Goal: Information Seeking & Learning: Find specific fact

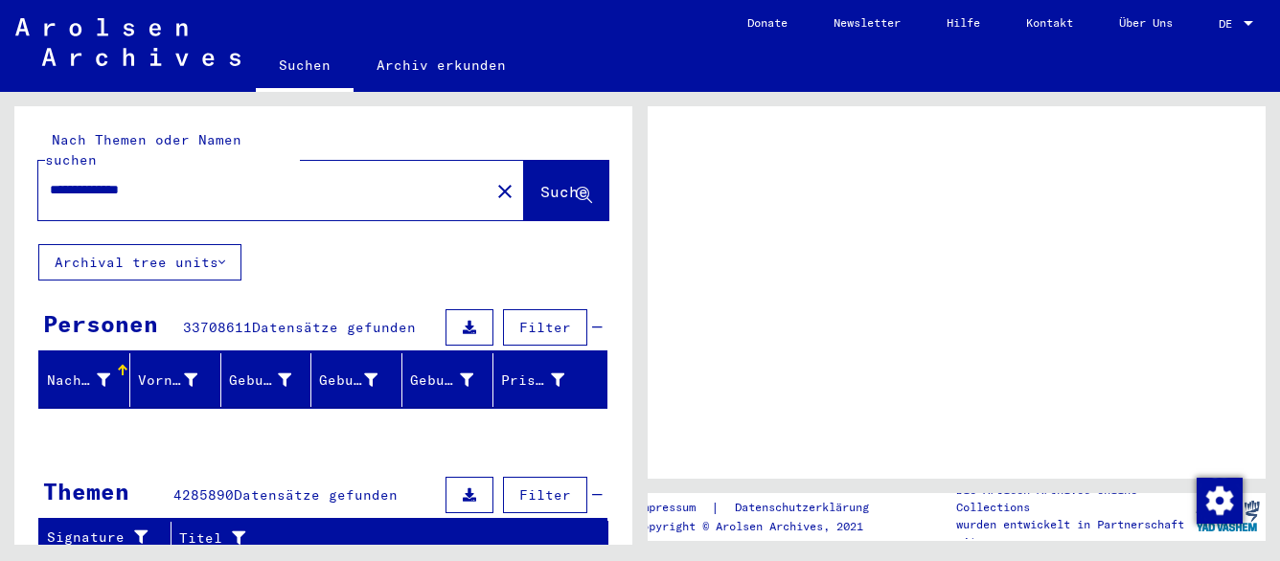
click at [540, 182] on span "Suche" at bounding box center [564, 191] width 48 height 19
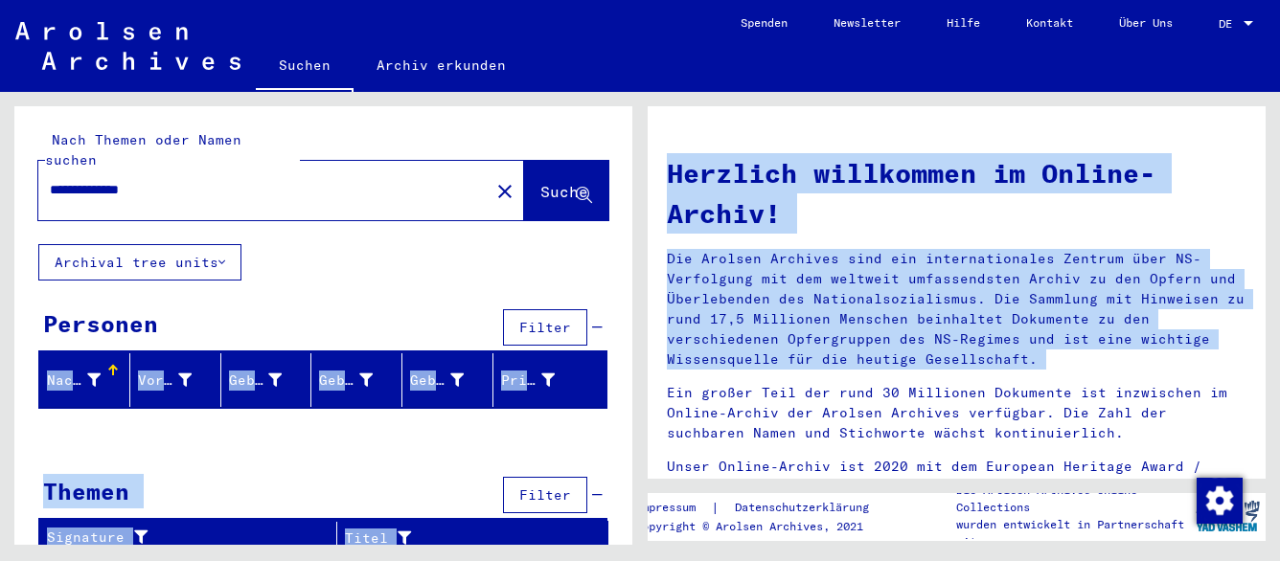
drag, startPoint x: 634, startPoint y: 262, endPoint x: 640, endPoint y: 385, distance: 123.7
click at [640, 92] on div "**********" at bounding box center [640, 92] width 1280 height 0
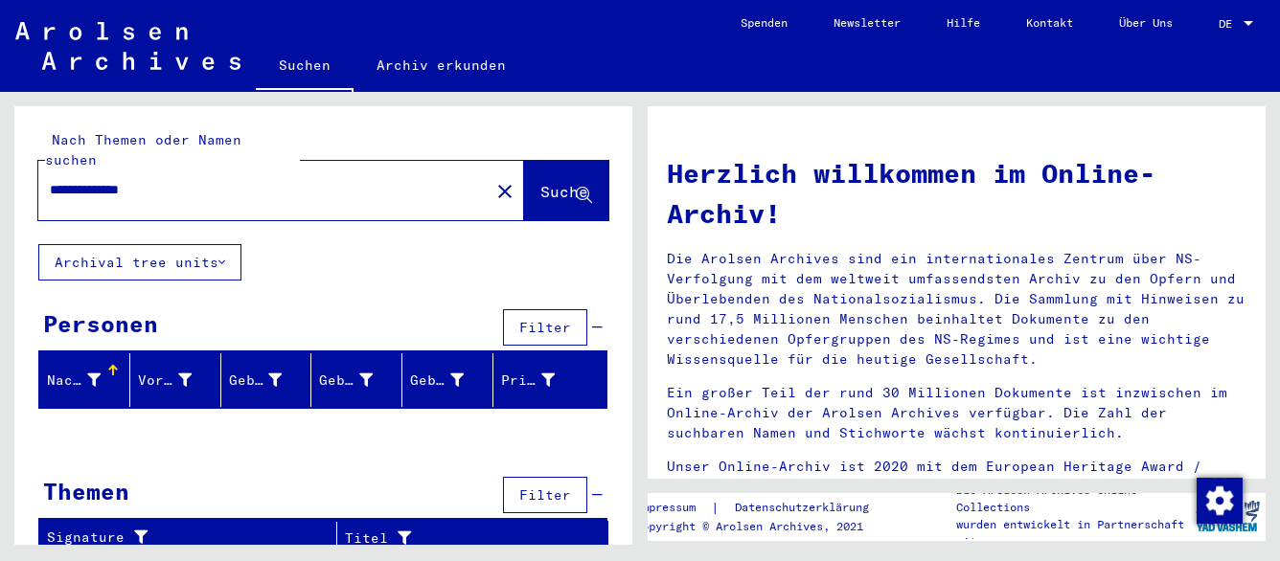
click at [300, 180] on input "**********" at bounding box center [258, 190] width 417 height 20
type input "********"
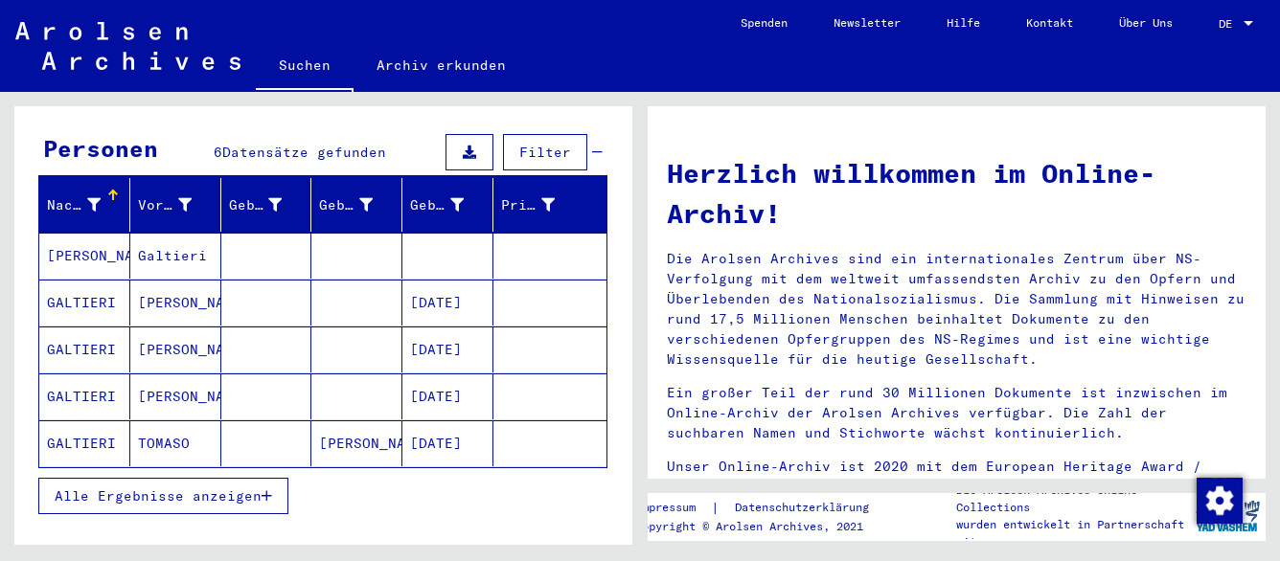
scroll to position [177, 0]
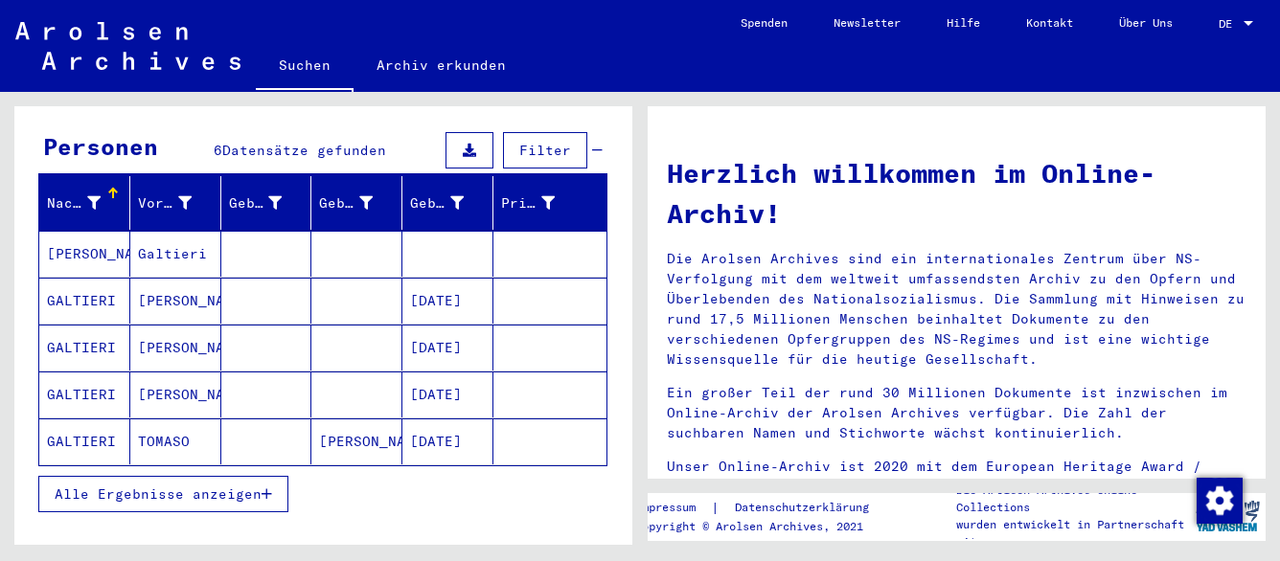
click at [271, 488] on icon "button" at bounding box center [267, 494] width 11 height 13
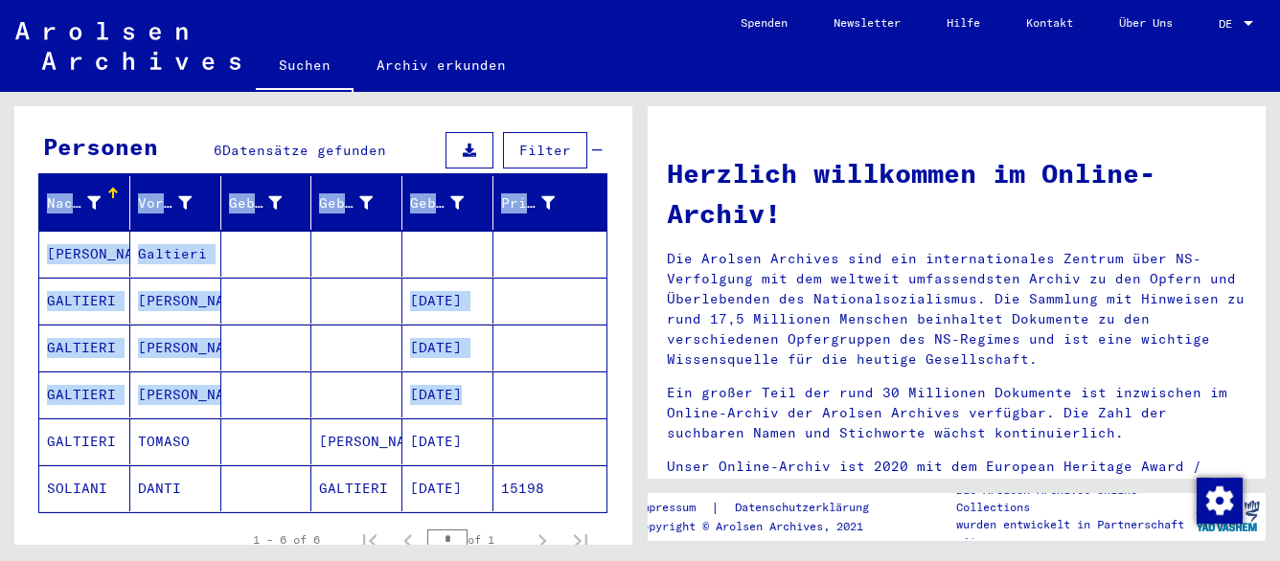
click at [271, 479] on mat-cell at bounding box center [266, 489] width 91 height 46
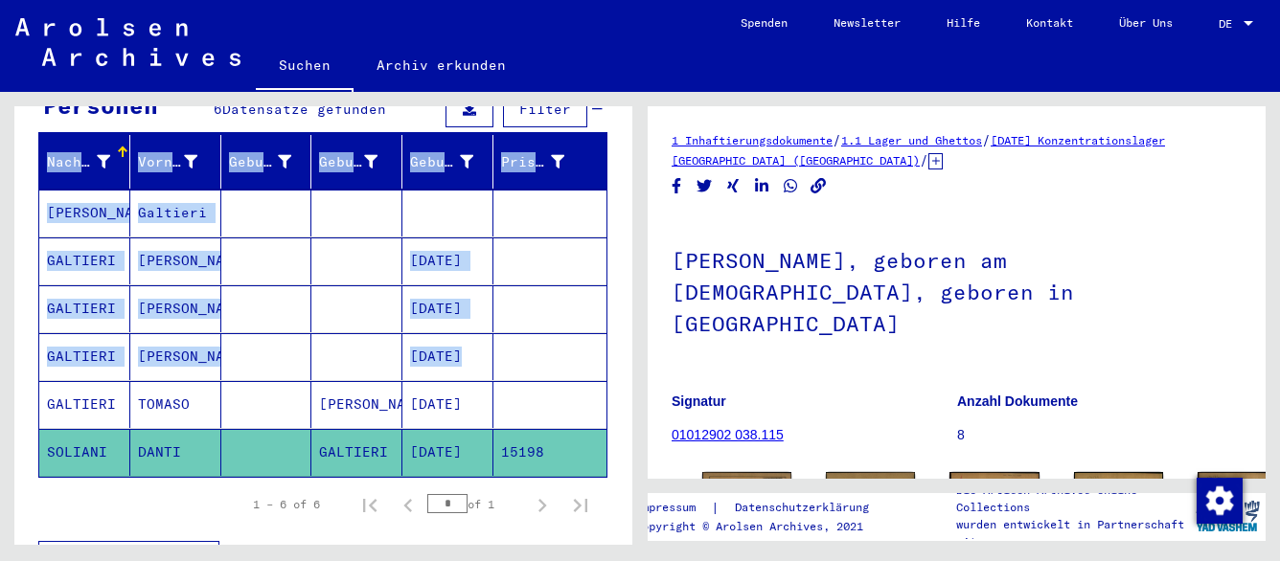
scroll to position [231, 0]
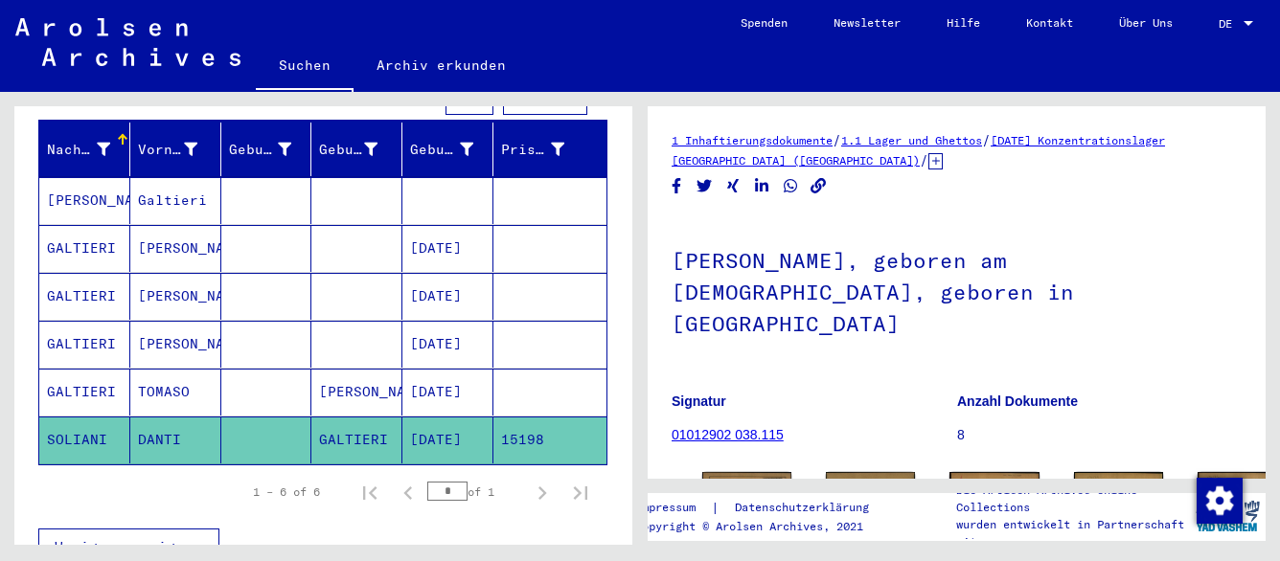
click at [159, 180] on mat-cell "Galtieri" at bounding box center [175, 200] width 91 height 47
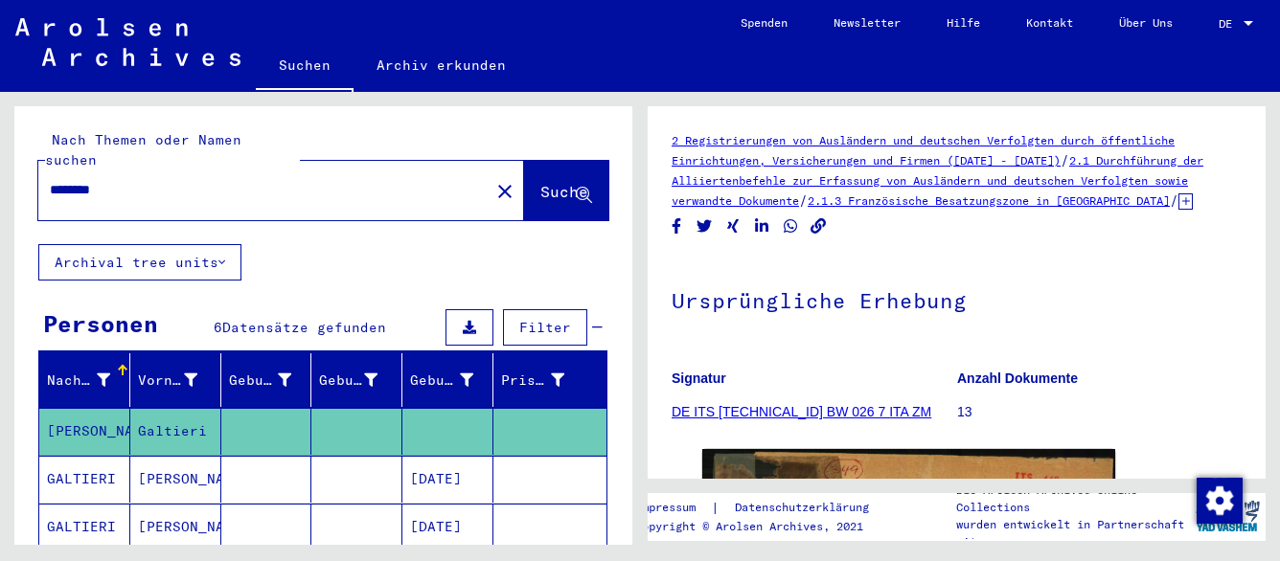
drag, startPoint x: 191, startPoint y: 168, endPoint x: -29, endPoint y: 181, distance: 219.8
click at [0, 181] on html "Suchen Archiv erkunden Spenden Newsletter Hilfe Kontakt Über Uns Suchen Archiv …" at bounding box center [640, 280] width 1280 height 561
type input "*"
type input "**********"
click at [524, 161] on button "Suche" at bounding box center [566, 190] width 84 height 59
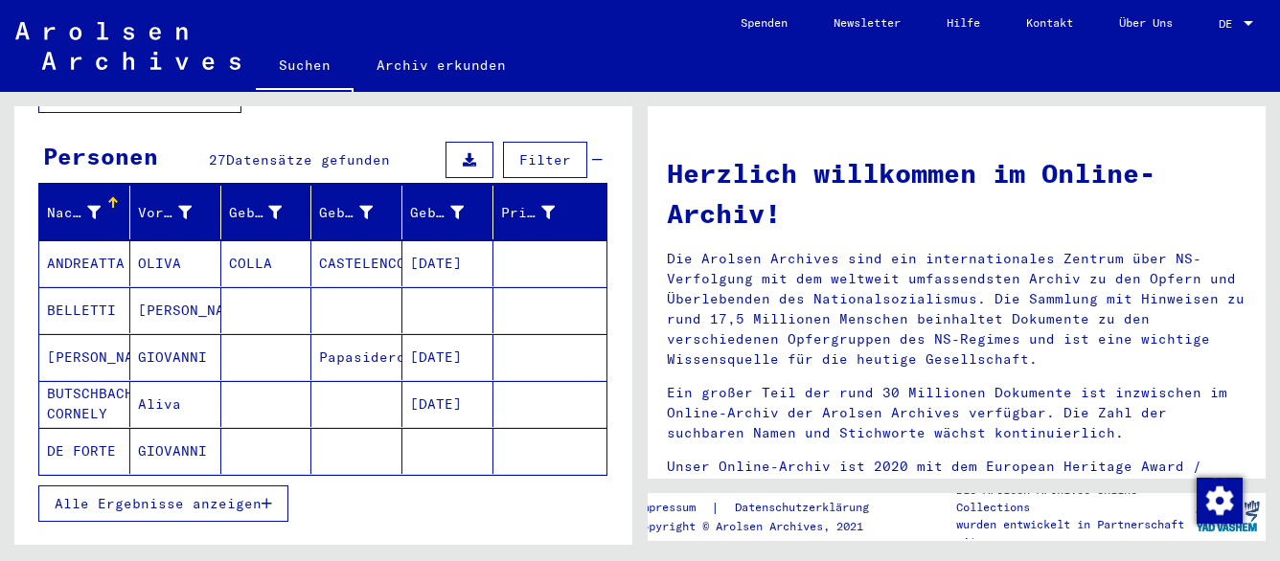
scroll to position [212, 0]
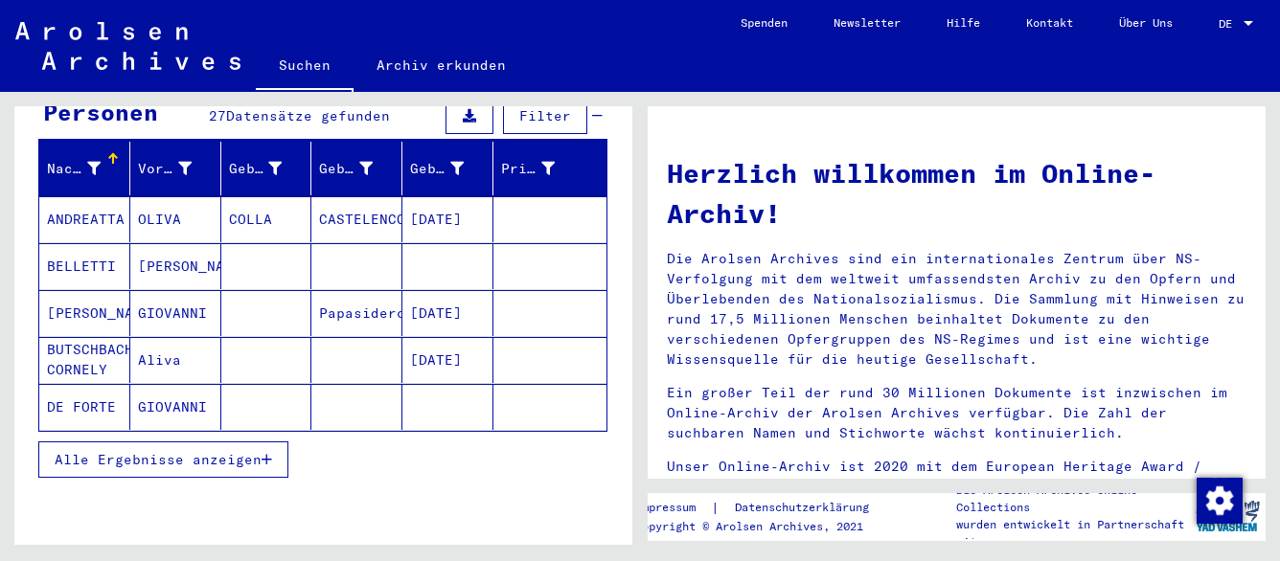
click at [208, 451] on span "Alle Ergebnisse anzeigen" at bounding box center [158, 459] width 207 height 17
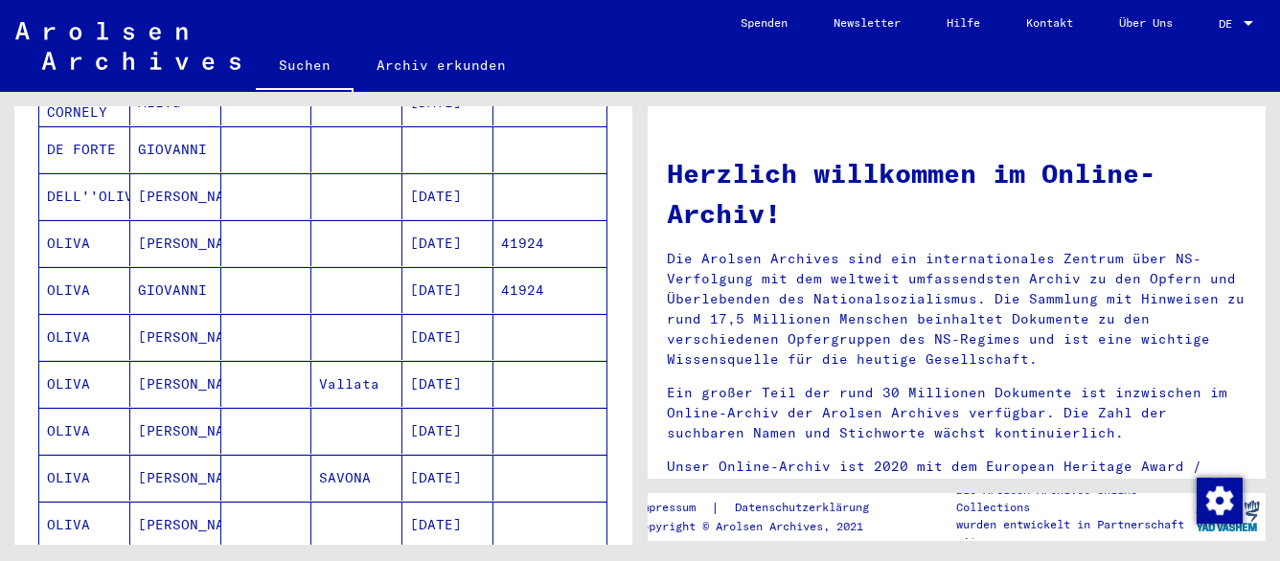
scroll to position [496, 0]
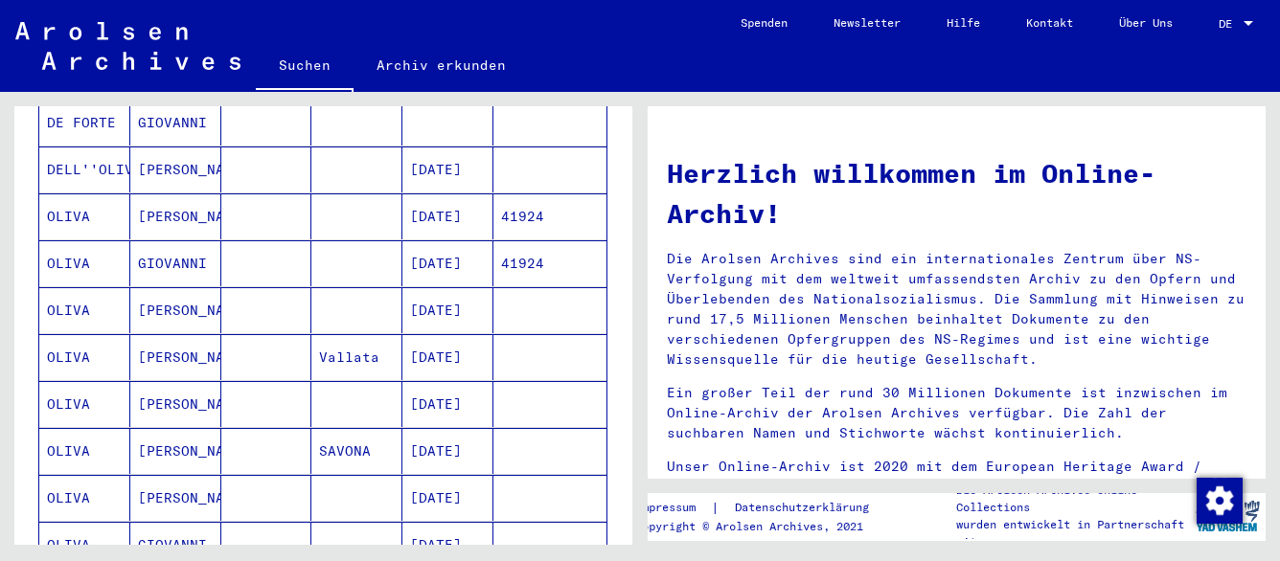
click at [449, 288] on mat-cell "[DATE]" at bounding box center [447, 310] width 91 height 46
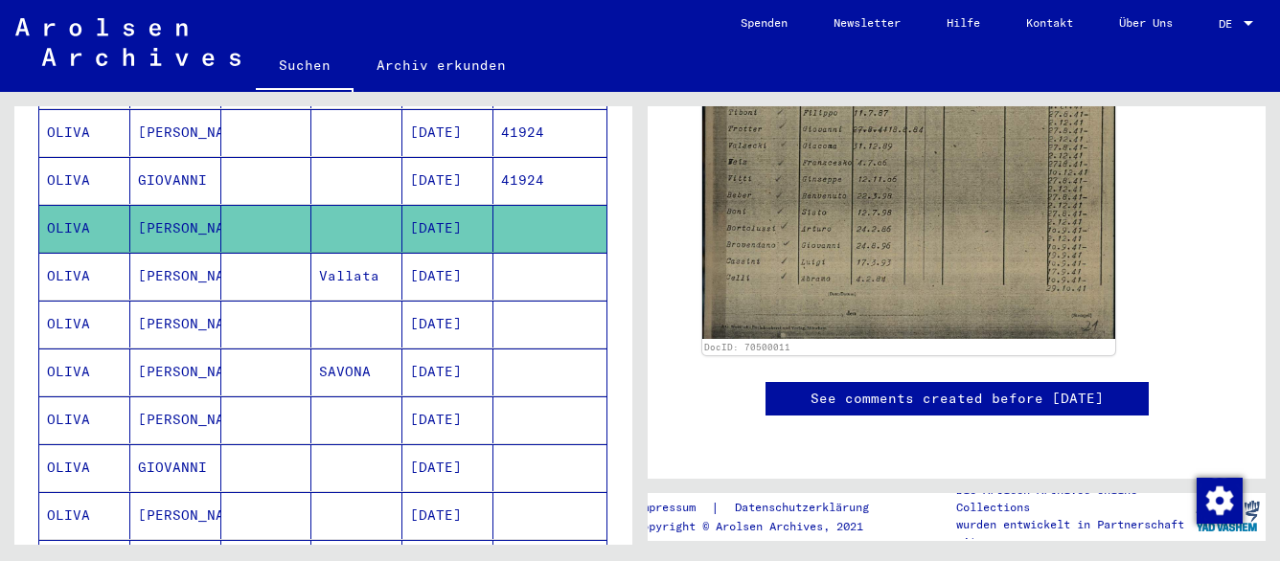
scroll to position [595, 0]
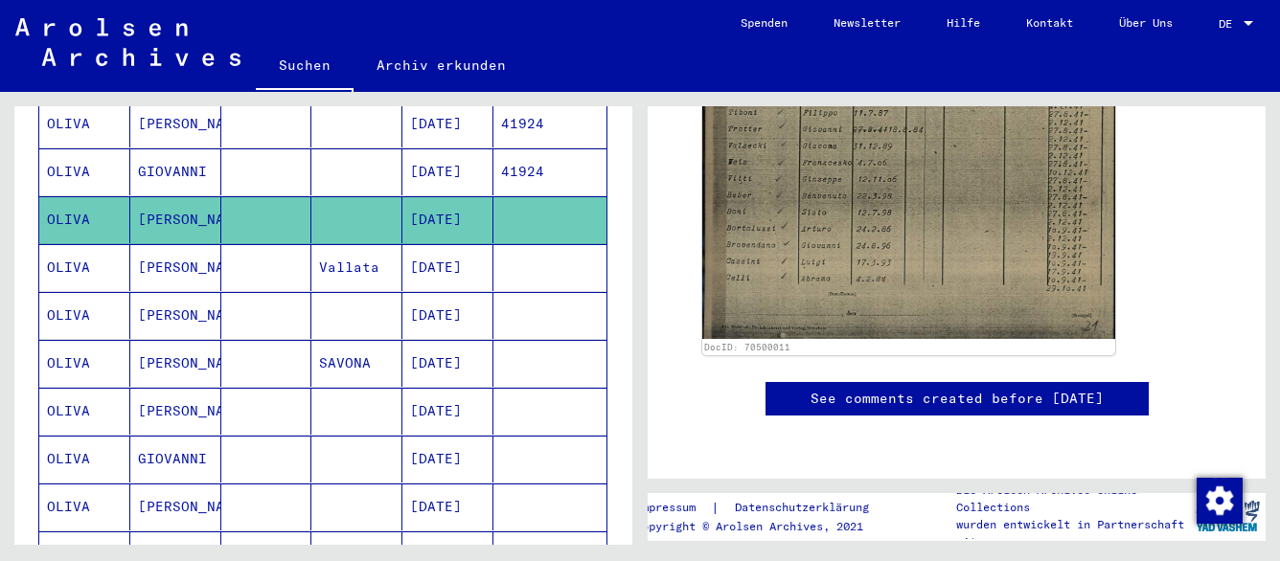
click at [461, 294] on mat-cell "[DATE]" at bounding box center [447, 315] width 91 height 47
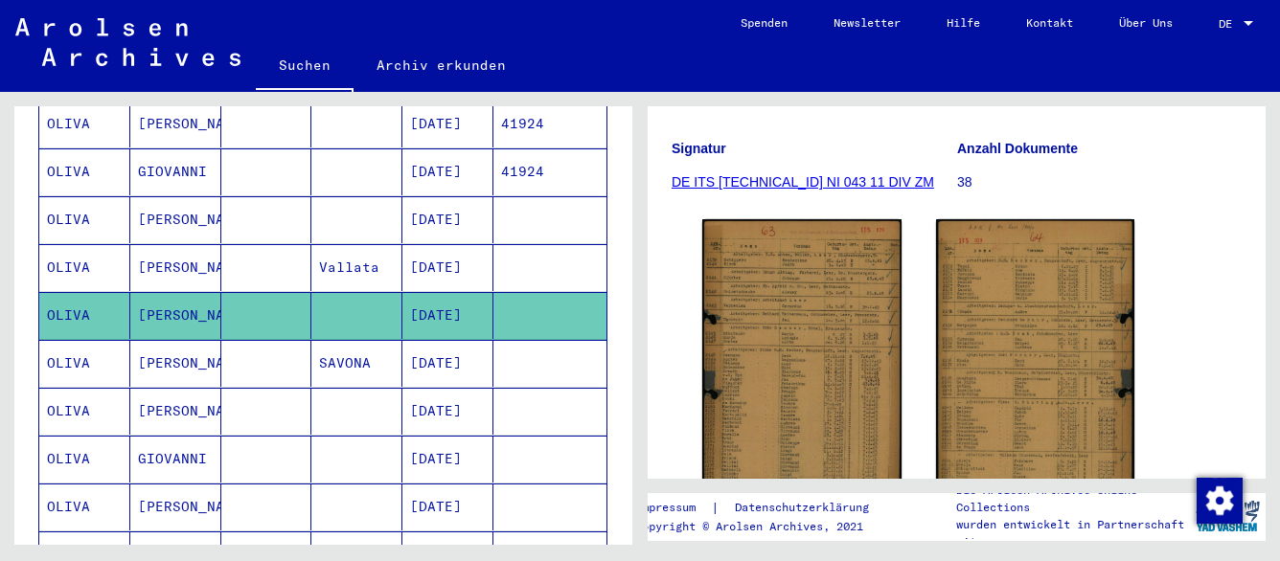
scroll to position [282, 0]
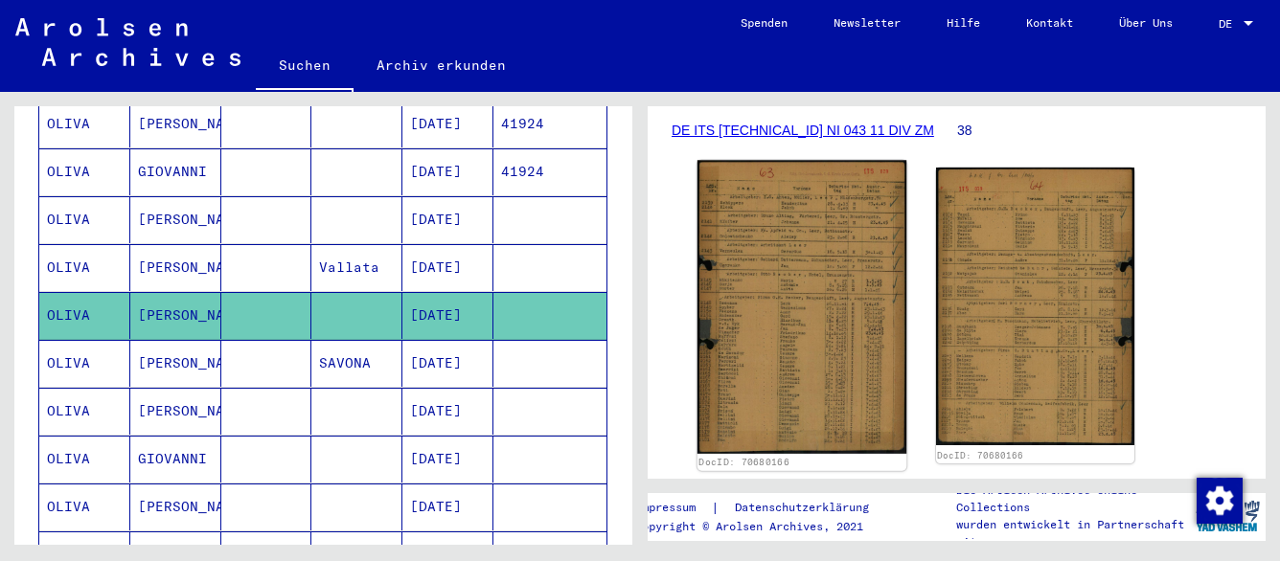
click at [824, 320] on img at bounding box center [802, 307] width 209 height 294
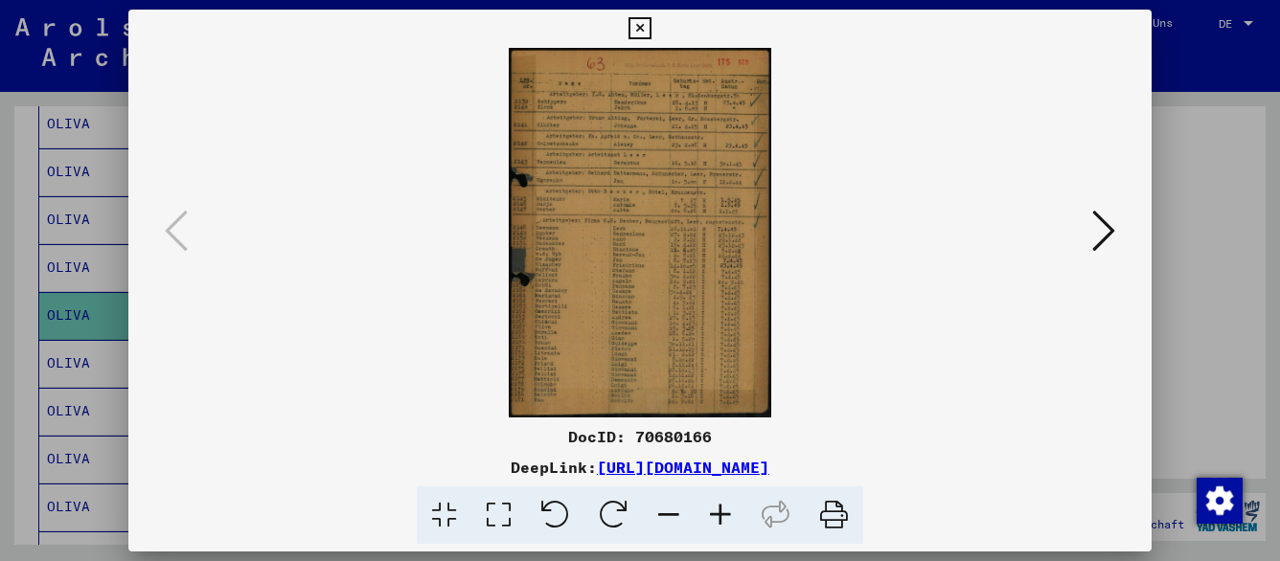
click at [629, 244] on img at bounding box center [641, 233] width 894 height 370
click at [721, 514] on icon at bounding box center [721, 516] width 52 height 58
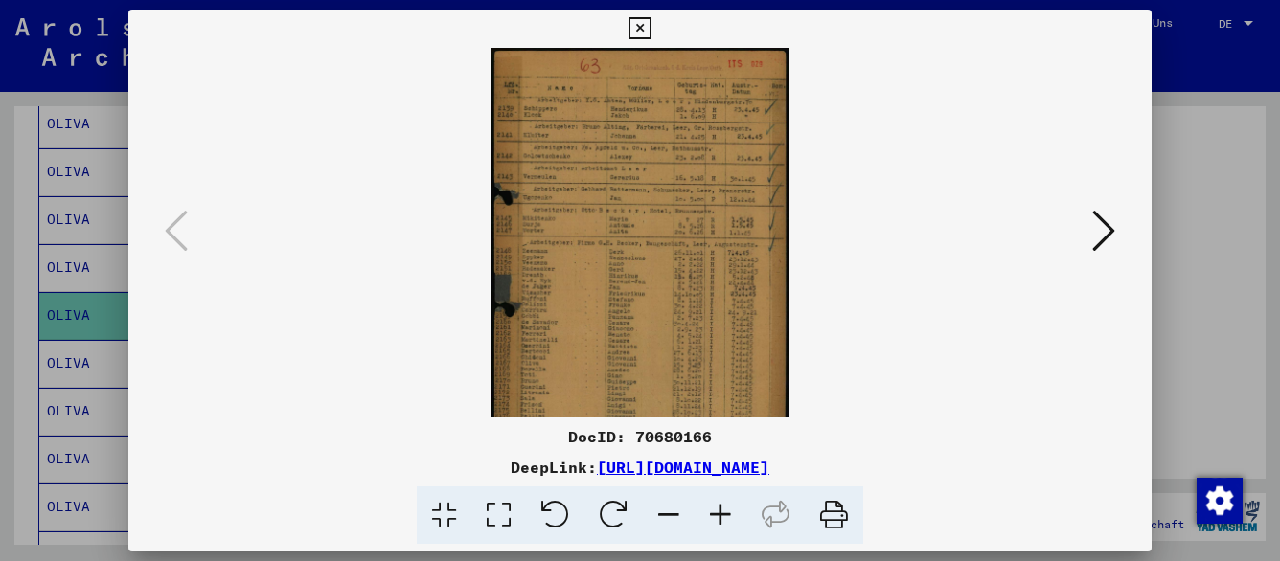
click at [721, 514] on icon at bounding box center [721, 516] width 52 height 58
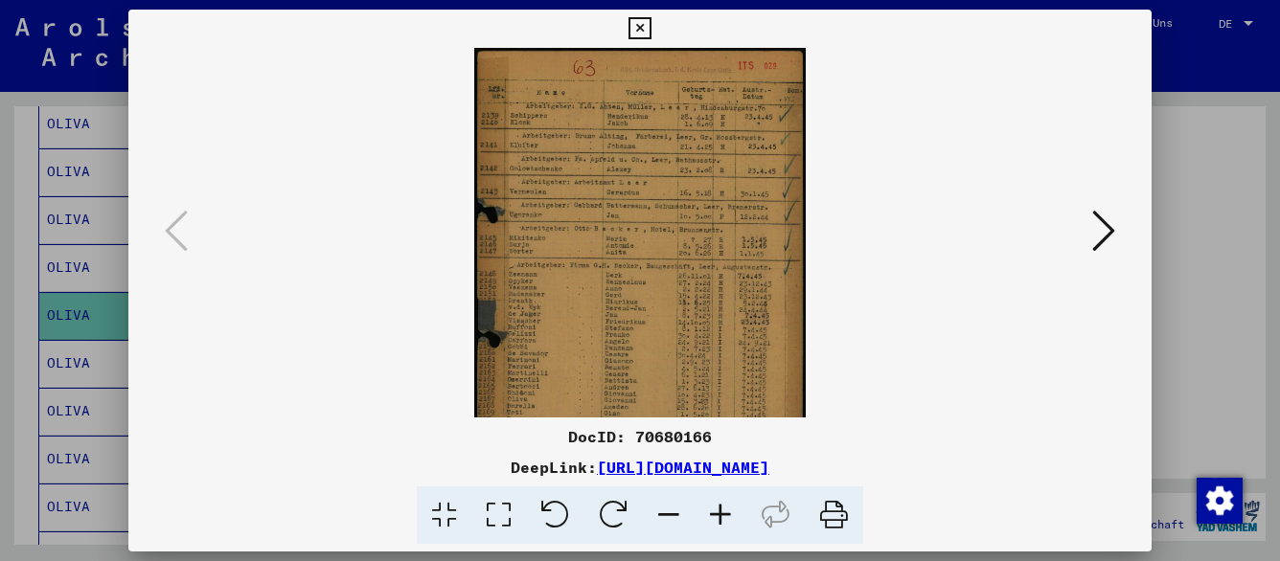
click at [721, 514] on icon at bounding box center [721, 516] width 52 height 58
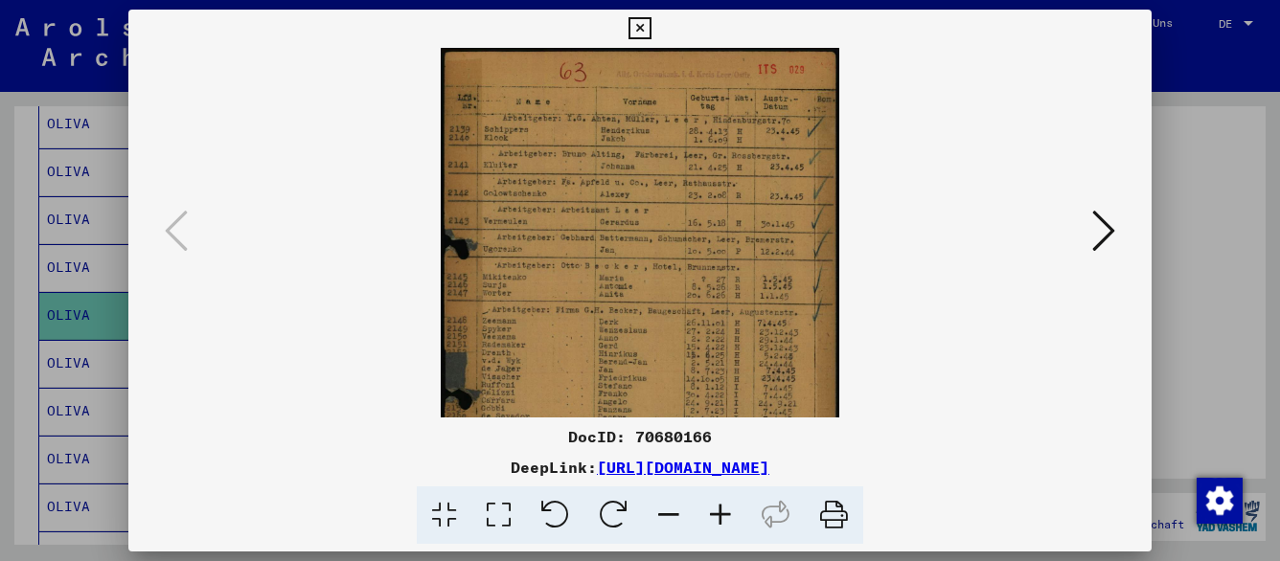
click at [721, 514] on icon at bounding box center [721, 516] width 52 height 58
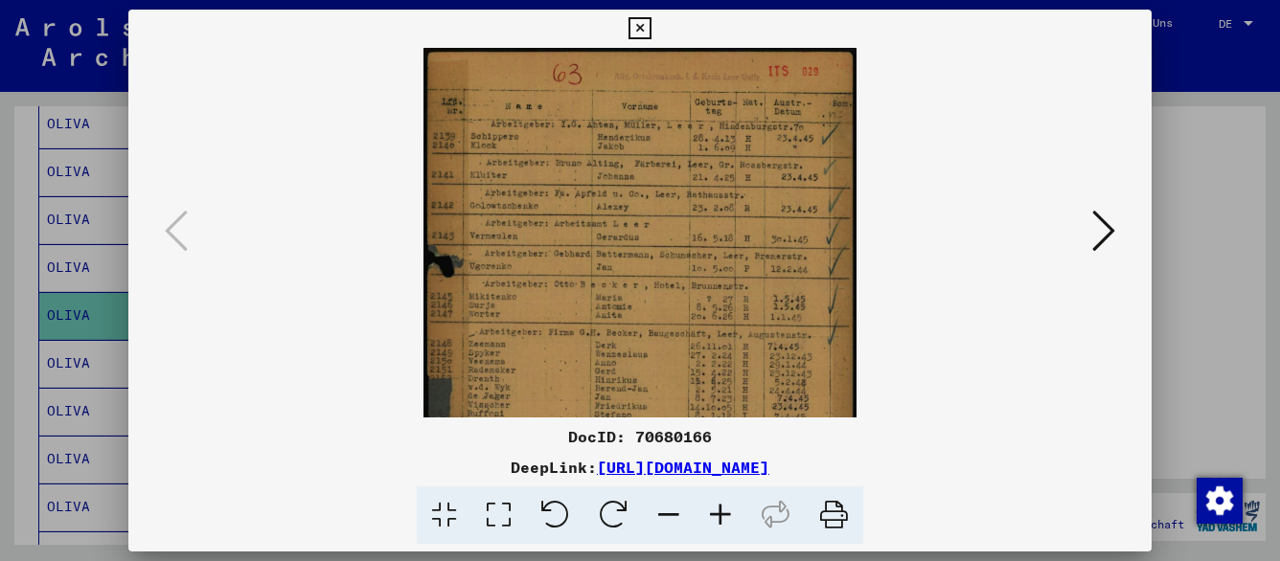
click at [721, 514] on icon at bounding box center [721, 516] width 52 height 58
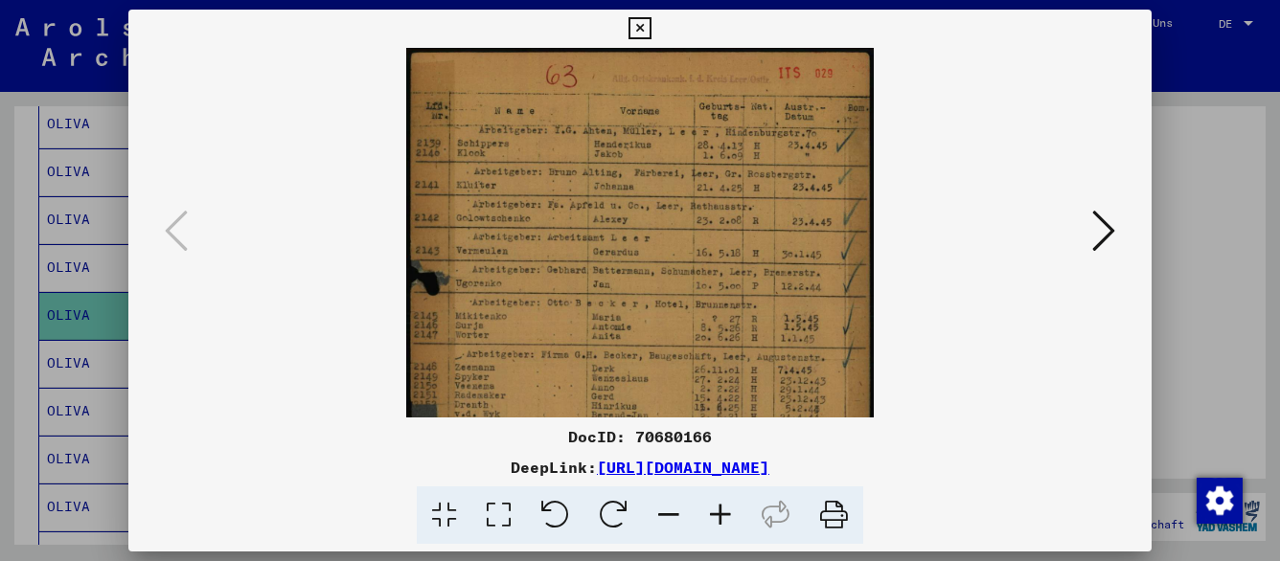
click at [721, 514] on icon at bounding box center [721, 516] width 52 height 58
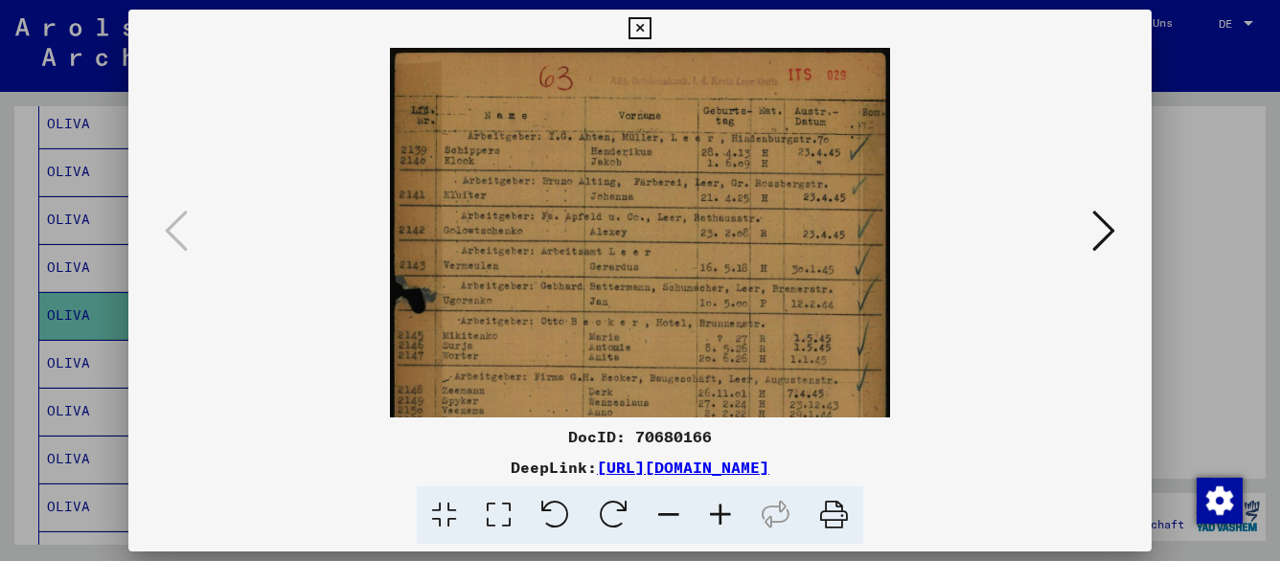
click at [721, 514] on icon at bounding box center [721, 516] width 52 height 58
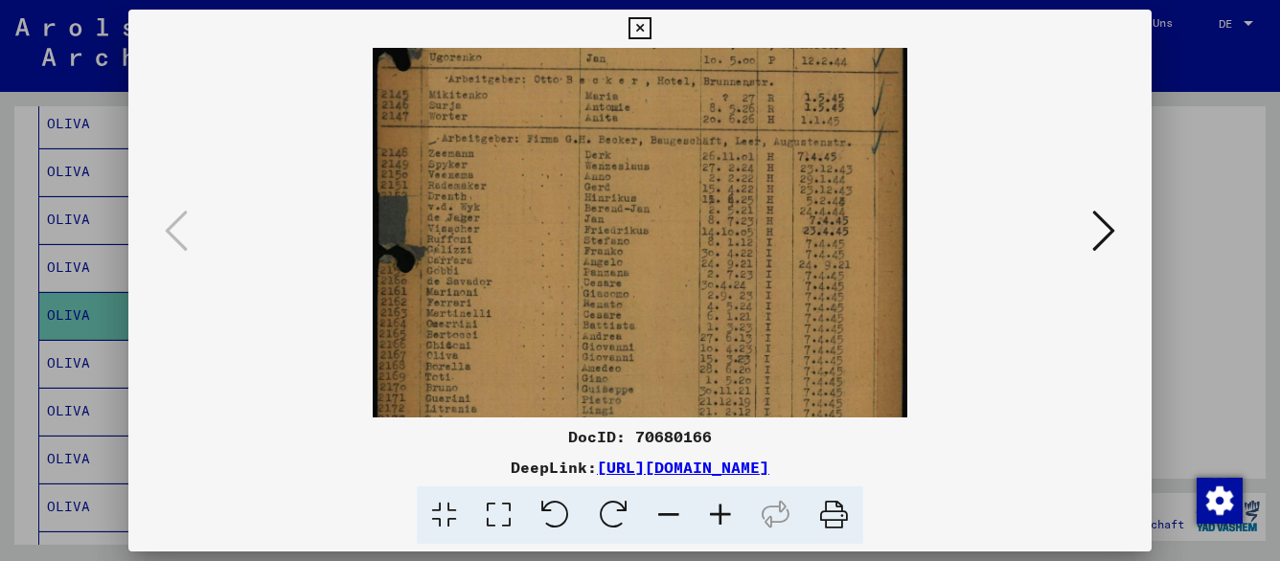
drag, startPoint x: 648, startPoint y: 322, endPoint x: 629, endPoint y: 56, distance: 267.0
click at [629, 56] on img at bounding box center [640, 163] width 535 height 753
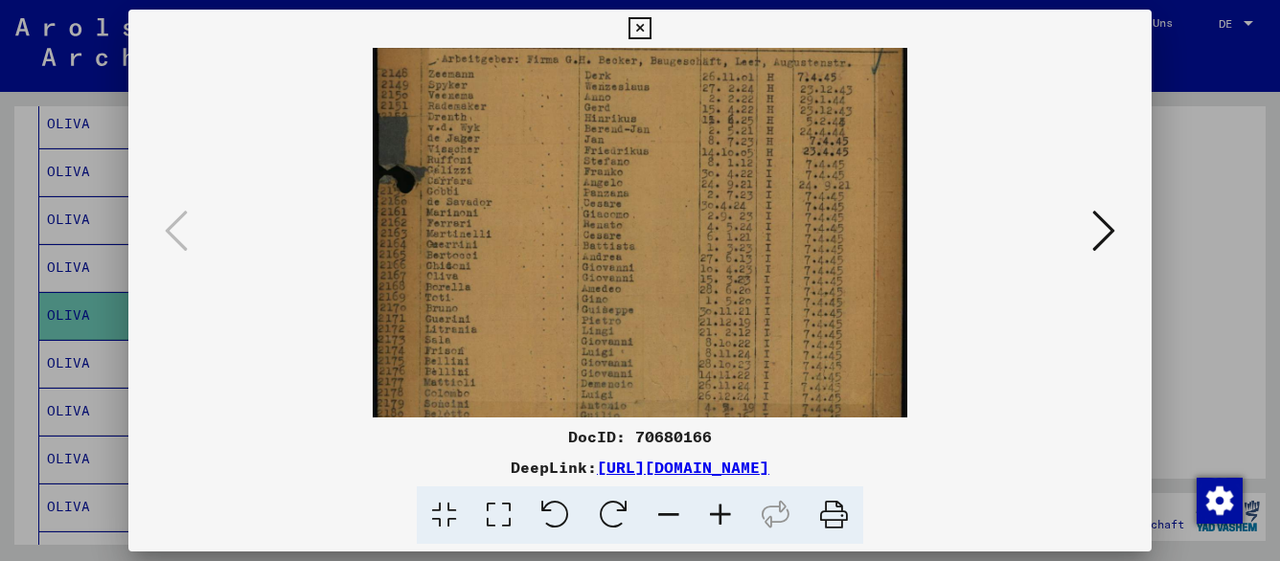
scroll to position [345, 0]
drag, startPoint x: 627, startPoint y: 263, endPoint x: 619, endPoint y: 185, distance: 78.9
click at [619, 185] on img at bounding box center [640, 79] width 535 height 753
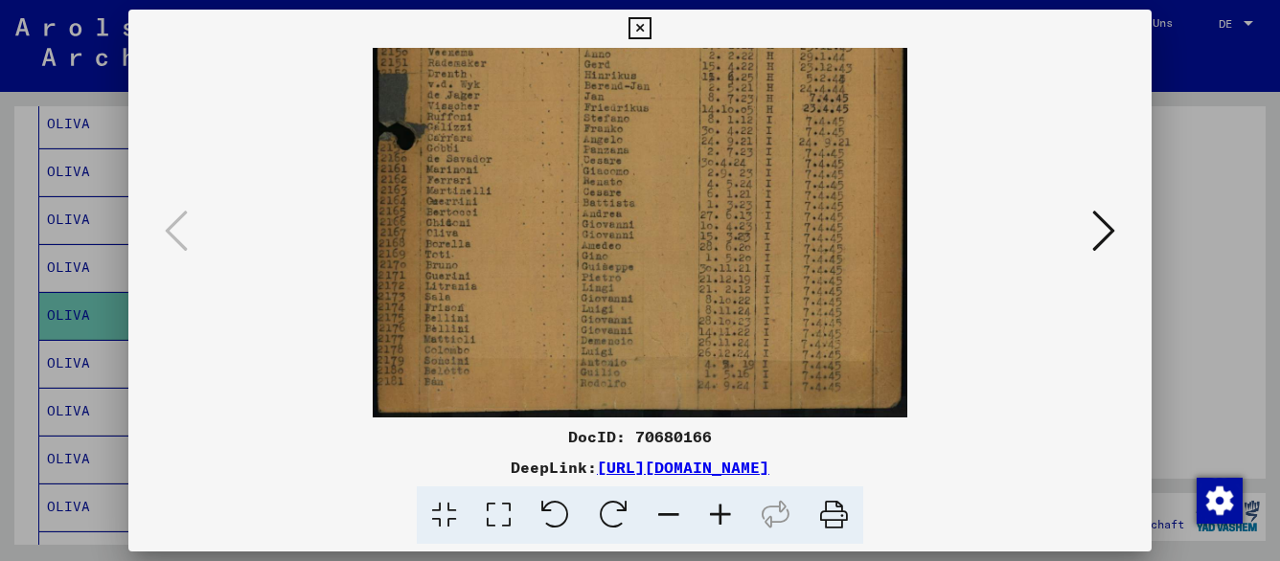
drag, startPoint x: 606, startPoint y: 360, endPoint x: 595, endPoint y: 221, distance: 139.3
click at [595, 221] on img at bounding box center [640, 41] width 535 height 753
click at [1031, 147] on div at bounding box center [641, 233] width 894 height 370
